Goal: Task Accomplishment & Management: Manage account settings

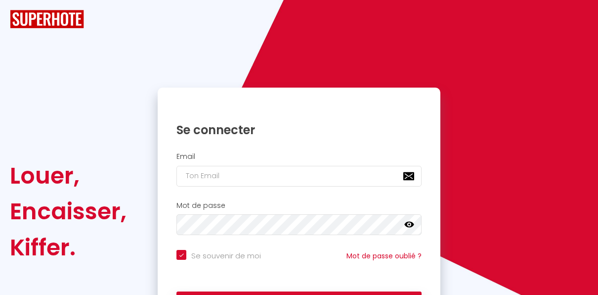
checkbox input "true"
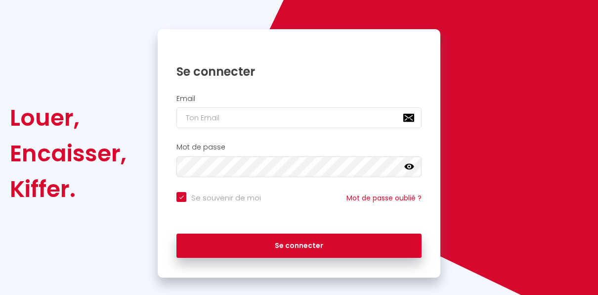
scroll to position [88, 0]
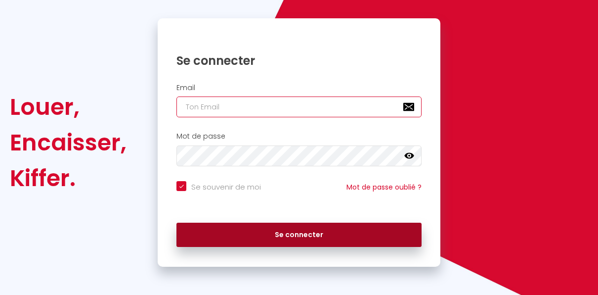
type input "[EMAIL_ADDRESS][DOMAIN_NAME]"
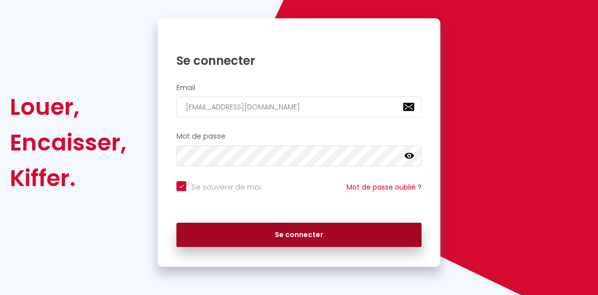
click at [315, 234] on button "Se connecter" at bounding box center [298, 234] width 245 height 25
checkbox input "true"
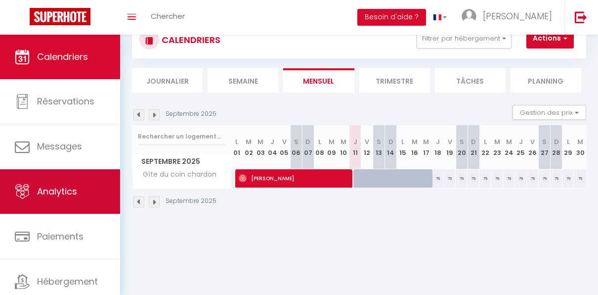
scroll to position [51, 0]
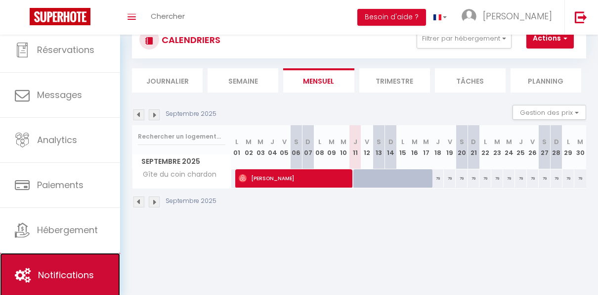
click at [63, 268] on span "Notifications" at bounding box center [66, 274] width 56 height 12
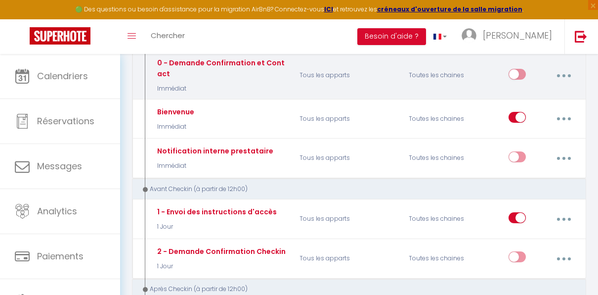
scroll to position [135, 0]
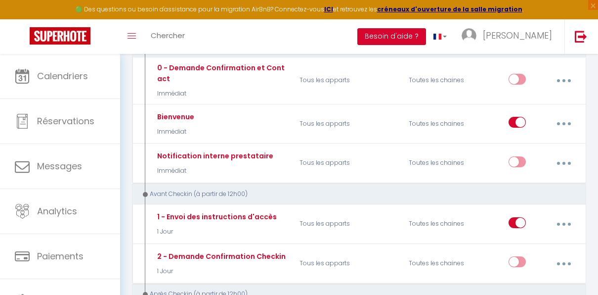
click at [426, 34] on button "Besoin d'aide ?" at bounding box center [391, 36] width 69 height 17
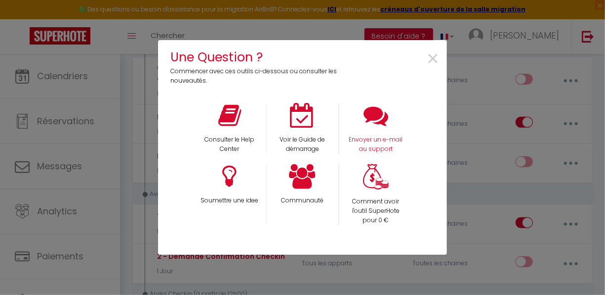
click at [371, 132] on div "Envoyer un e-mail au support" at bounding box center [375, 128] width 73 height 51
click at [375, 117] on icon at bounding box center [376, 115] width 25 height 25
click at [434, 59] on span "×" at bounding box center [432, 58] width 13 height 31
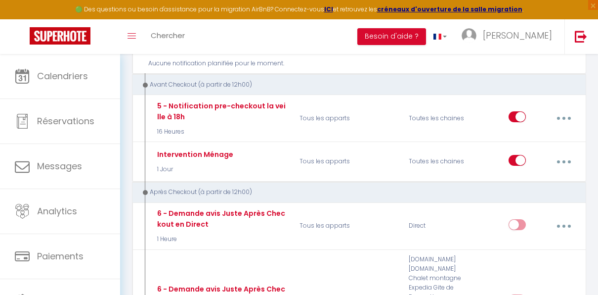
scroll to position [0, 0]
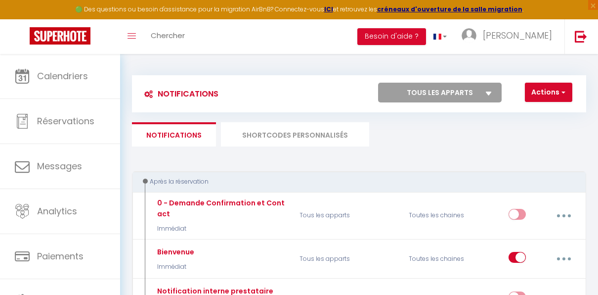
click at [586, 144] on ul "Notifications SHORTCODES PERSONNALISÉS" at bounding box center [359, 134] width 454 height 24
